Goal: Task Accomplishment & Management: Complete application form

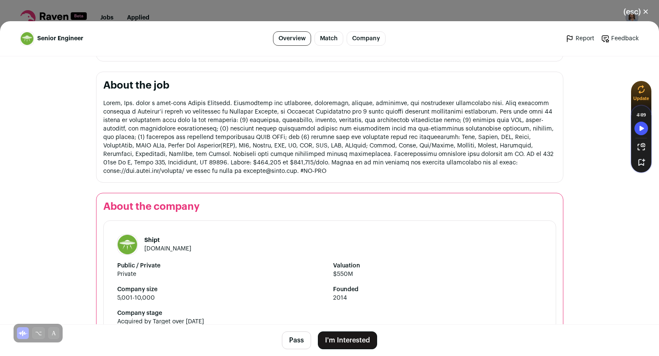
scroll to position [363, 0]
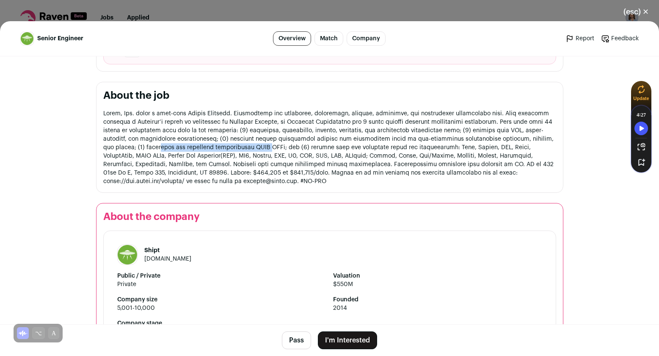
drag, startPoint x: 117, startPoint y: 149, endPoint x: 226, endPoint y: 150, distance: 109.2
click at [226, 150] on p "Close modal via background" at bounding box center [329, 147] width 453 height 76
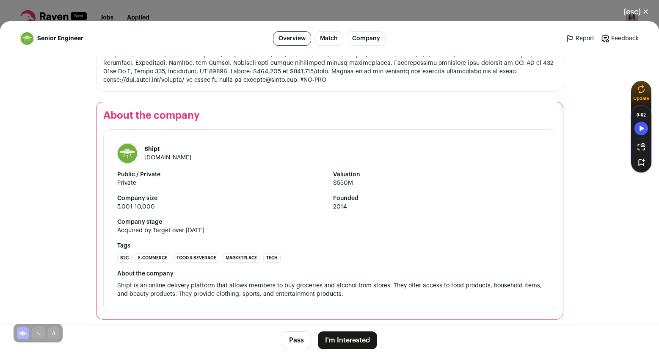
scroll to position [470, 0]
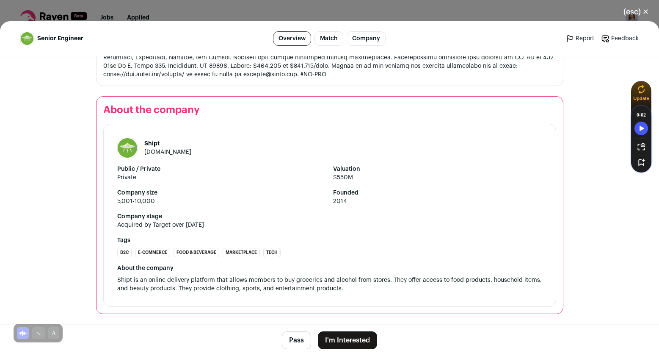
click at [340, 339] on button "I'm Interested" at bounding box center [347, 340] width 59 height 18
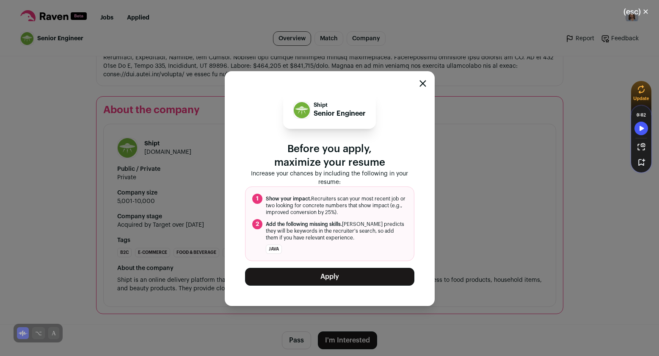
click at [310, 280] on button "Apply" at bounding box center [329, 277] width 169 height 18
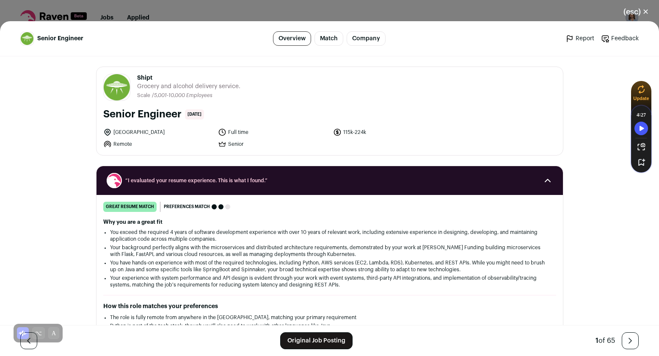
click at [649, 7] on button "(esc) ✕" at bounding box center [636, 12] width 46 height 19
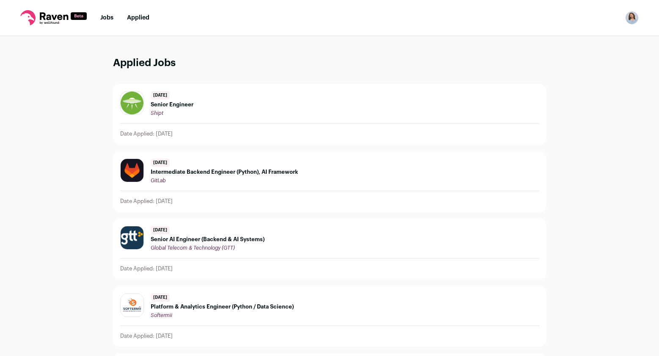
click at [105, 17] on link "Jobs" at bounding box center [106, 18] width 13 height 6
